Goal: Book appointment/travel/reservation

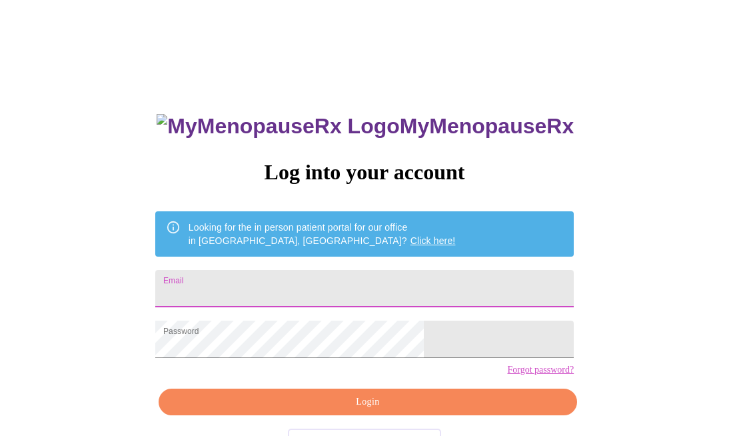
drag, startPoint x: 329, startPoint y: 278, endPoint x: 358, endPoint y: 308, distance: 41.9
click at [329, 278] on input "Email" at bounding box center [364, 288] width 418 height 37
type input "[EMAIL_ADDRESS][DOMAIN_NAME]"
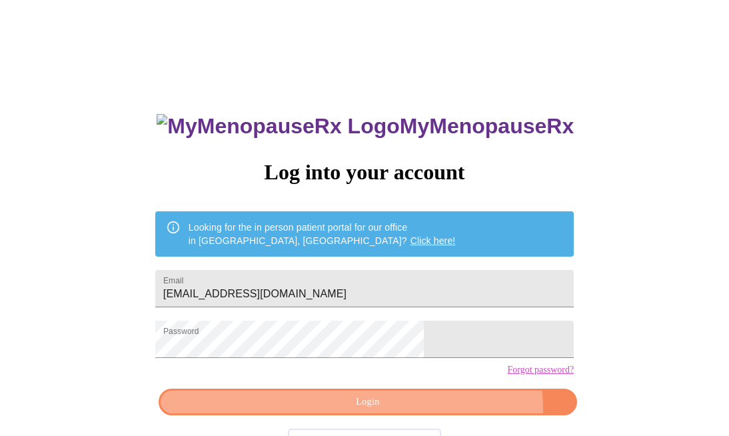
click at [425, 416] on button "Login" at bounding box center [368, 401] width 418 height 27
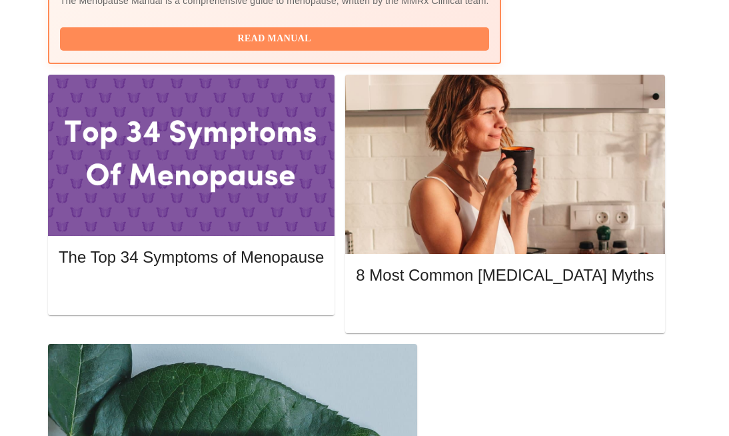
scroll to position [593, 0]
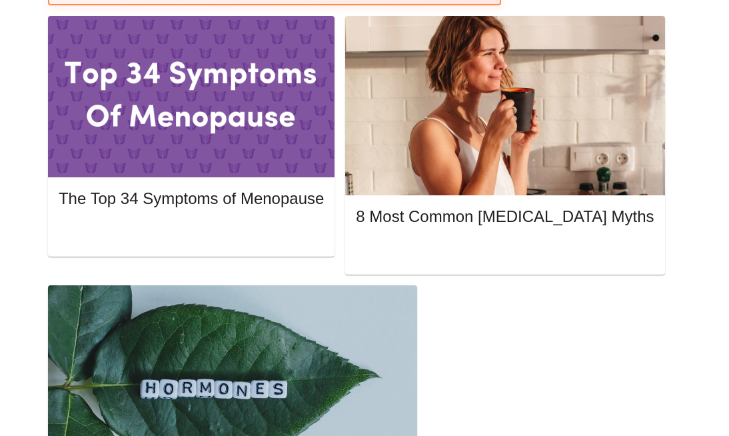
scroll to position [822, 0]
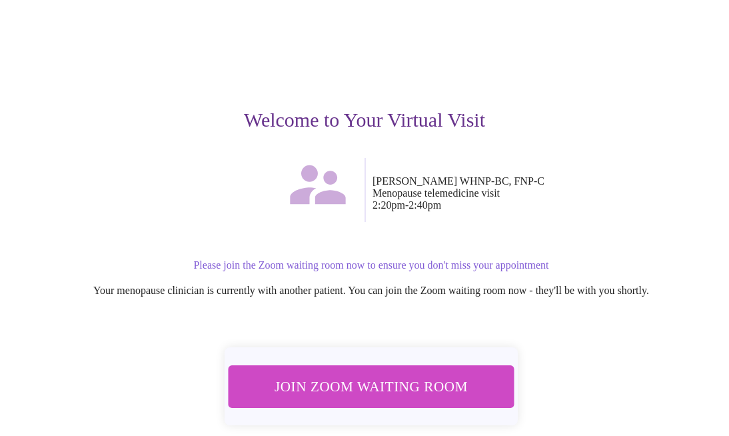
scroll to position [121, 0]
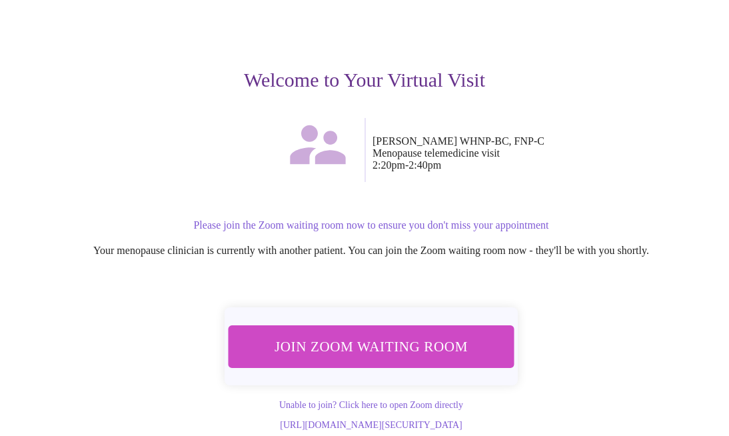
click at [374, 334] on span "Join Zoom Waiting Room" at bounding box center [371, 346] width 250 height 25
